Goal: Task Accomplishment & Management: Use online tool/utility

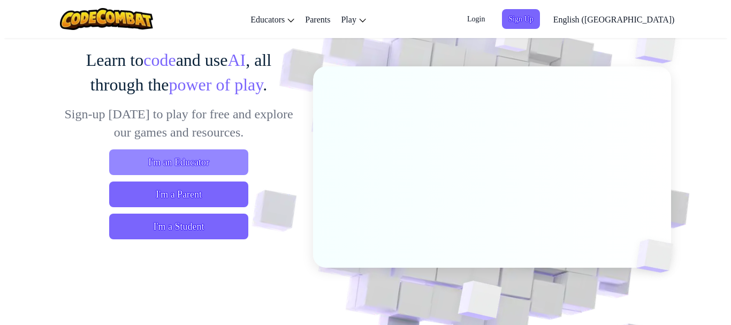
scroll to position [160, 0]
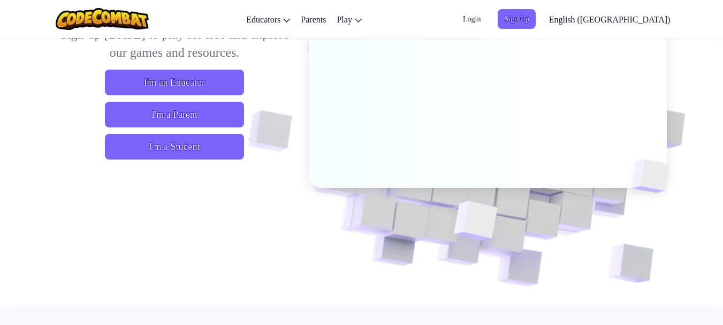
click at [165, 133] on div "I'm an Educator I'm a Parent I'm a Student" at bounding box center [175, 115] width 236 height 90
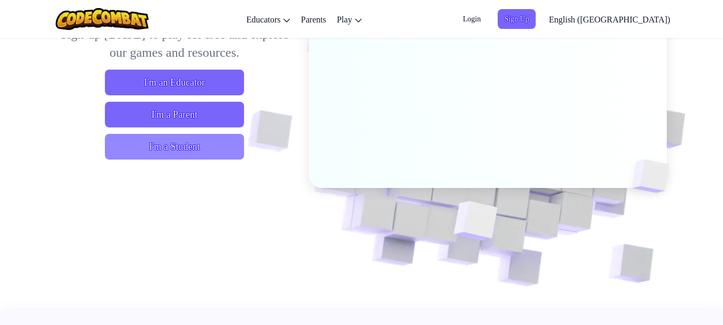
click at [162, 151] on span "I'm a Student" at bounding box center [174, 147] width 139 height 26
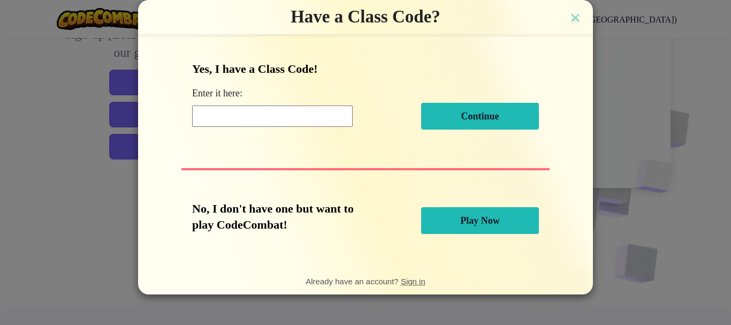
click at [295, 112] on input at bounding box center [272, 115] width 160 height 21
click at [478, 215] on button "Play Now" at bounding box center [480, 220] width 118 height 27
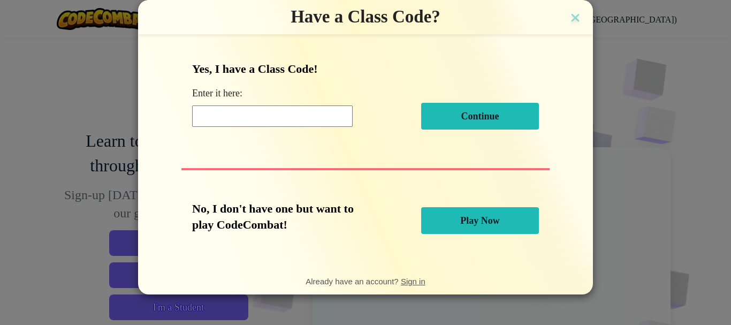
click at [477, 221] on span "Play Now" at bounding box center [480, 220] width 40 height 11
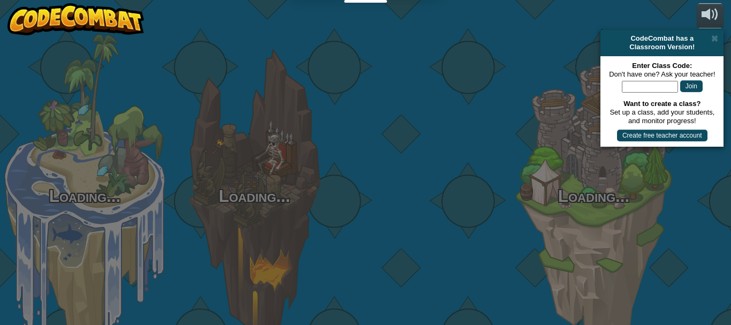
click at [477, 221] on div at bounding box center [424, 169] width 170 height 339
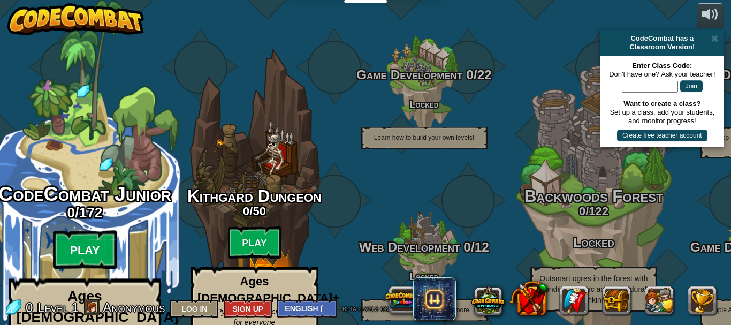
click at [97, 231] on btn "Play" at bounding box center [85, 250] width 64 height 39
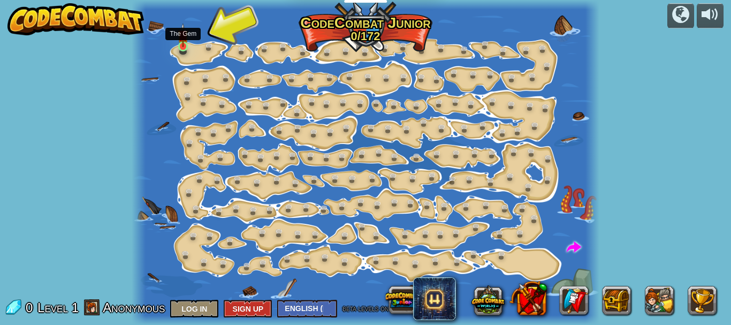
click at [188, 38] on img at bounding box center [183, 35] width 11 height 24
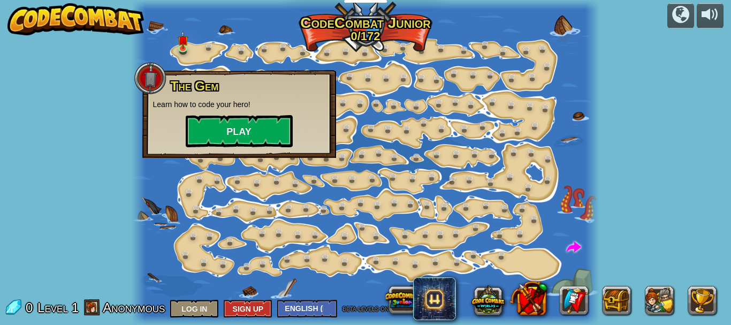
click at [236, 150] on div "The Gem Learn how to code your hero! Play" at bounding box center [239, 114] width 194 height 88
click at [236, 143] on button "Play" at bounding box center [239, 131] width 107 height 32
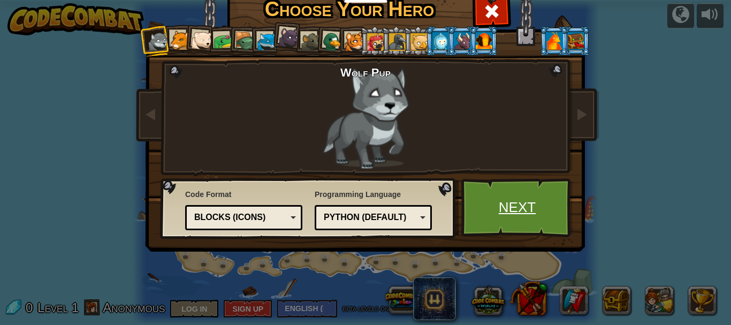
click at [516, 206] on link "Next" at bounding box center [517, 207] width 112 height 59
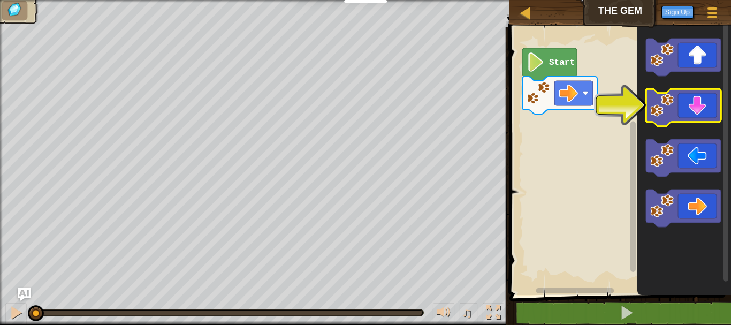
click at [705, 107] on icon "Blockly Workspace" at bounding box center [683, 107] width 75 height 37
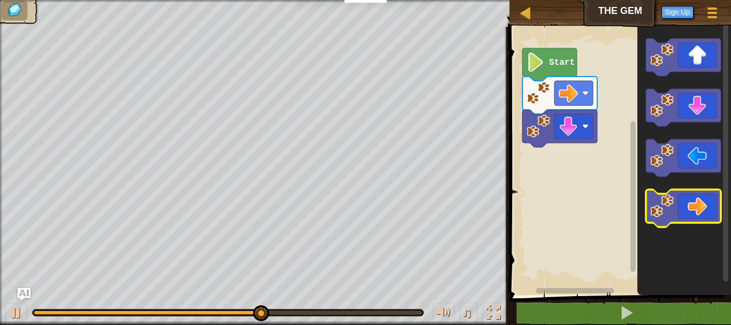
click at [697, 213] on icon "Blockly Workspace" at bounding box center [683, 207] width 75 height 37
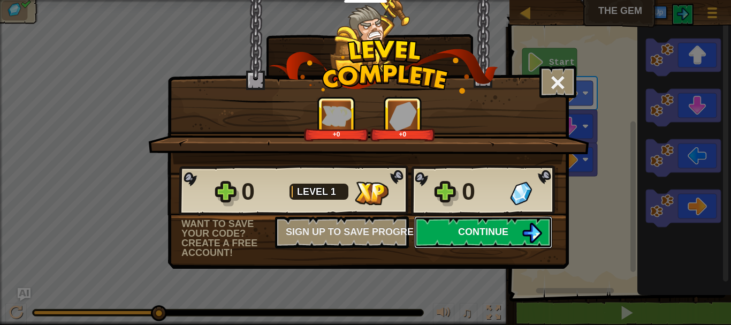
click at [475, 228] on span "Continue" at bounding box center [483, 231] width 50 height 11
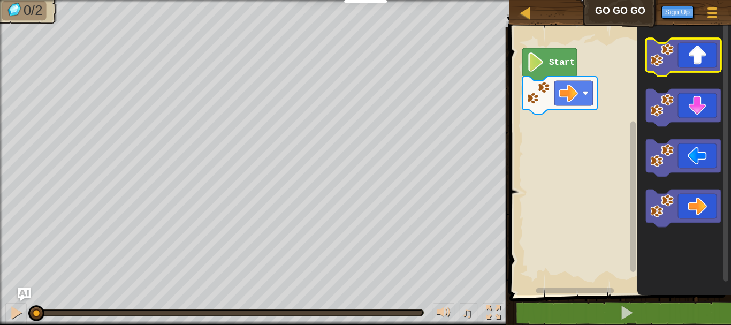
click at [676, 48] on icon "Blockly Workspace" at bounding box center [683, 57] width 75 height 37
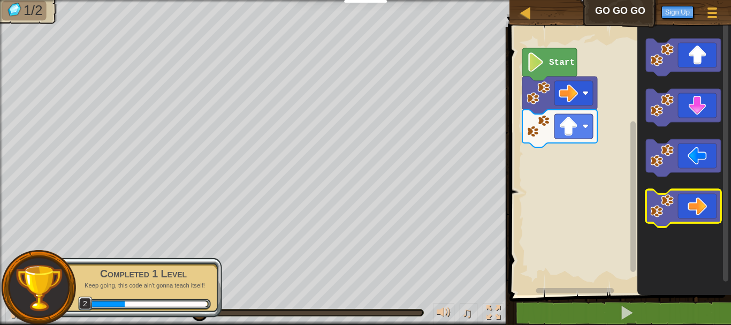
click at [709, 205] on icon "Blockly Workspace" at bounding box center [683, 207] width 75 height 37
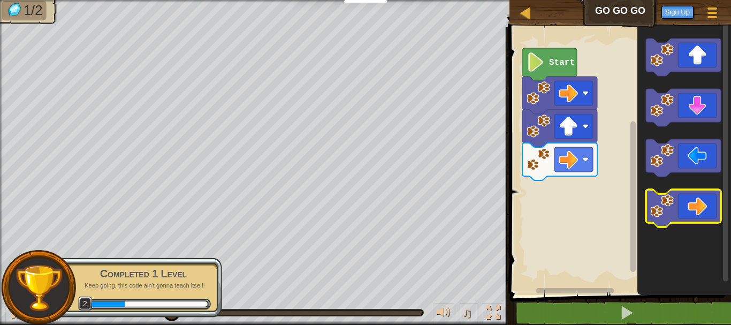
click at [709, 205] on icon "Blockly Workspace" at bounding box center [683, 207] width 75 height 37
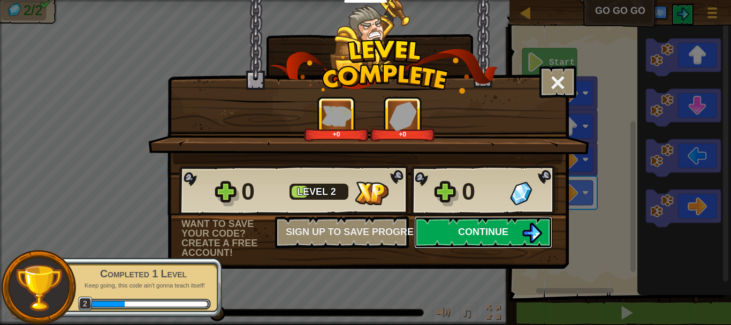
click at [485, 232] on span "Continue" at bounding box center [483, 231] width 50 height 11
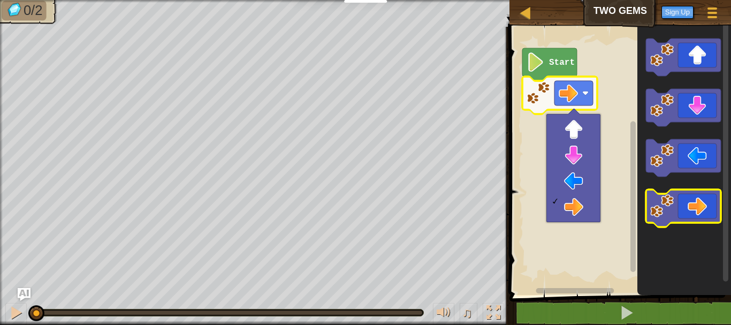
click at [706, 203] on icon "Blockly Workspace" at bounding box center [683, 207] width 75 height 37
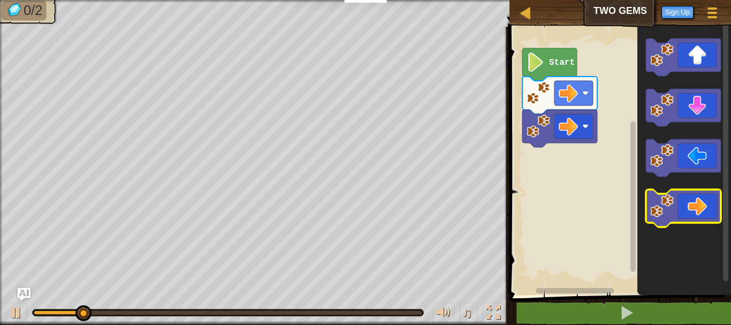
click at [705, 203] on icon "Blockly Workspace" at bounding box center [683, 207] width 75 height 37
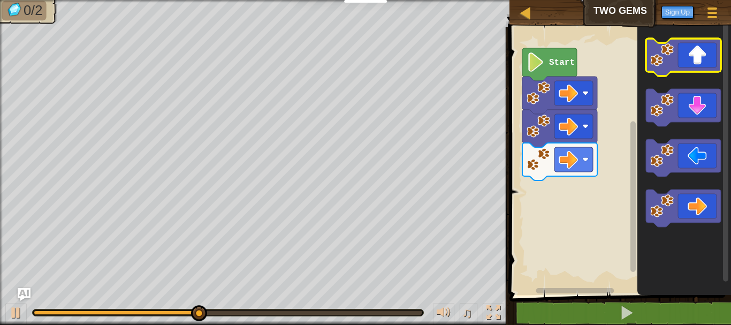
click at [695, 63] on icon "Blockly Workspace" at bounding box center [683, 57] width 75 height 37
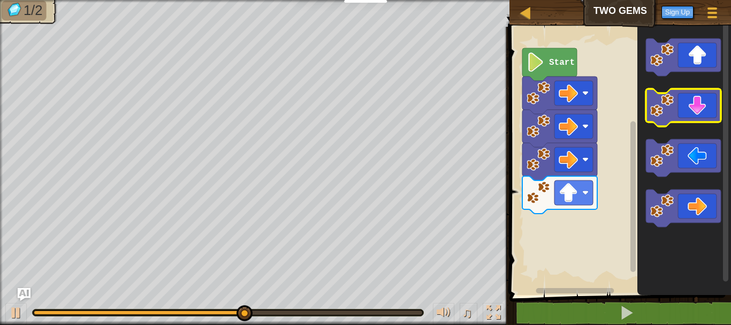
click at [695, 113] on icon "Blockly Workspace" at bounding box center [683, 107] width 75 height 37
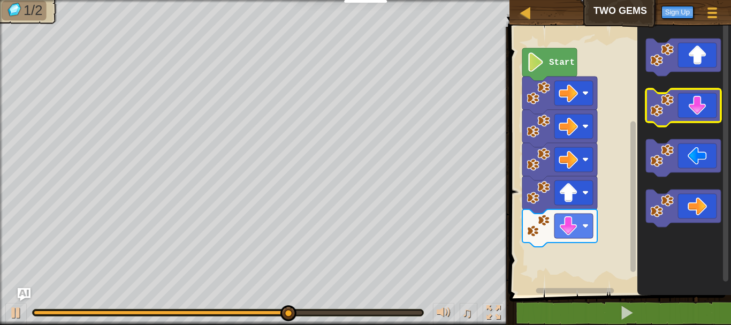
click at [695, 113] on icon "Blockly Workspace" at bounding box center [683, 107] width 75 height 37
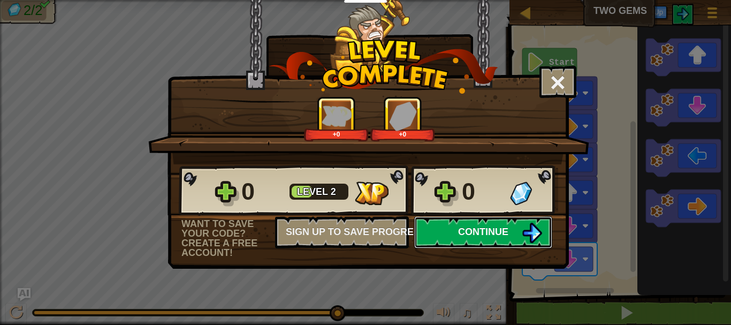
click at [463, 223] on button "Continue" at bounding box center [483, 232] width 138 height 32
